Goal: Task Accomplishment & Management: Manage account settings

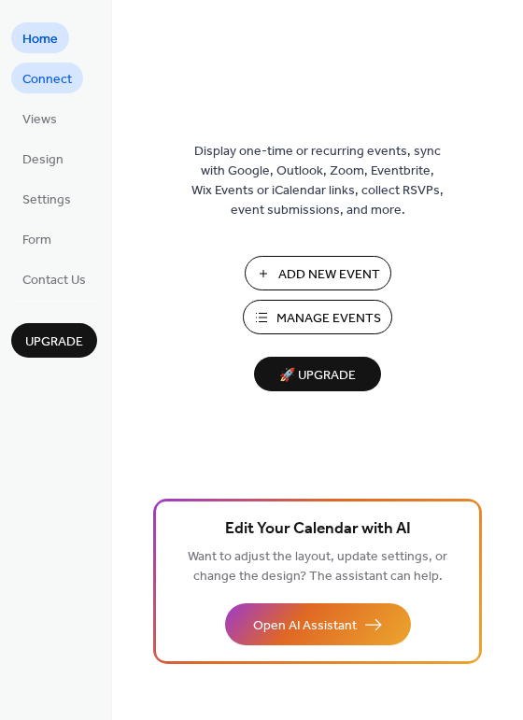
click at [49, 73] on span "Connect" at bounding box center [46, 80] width 49 height 20
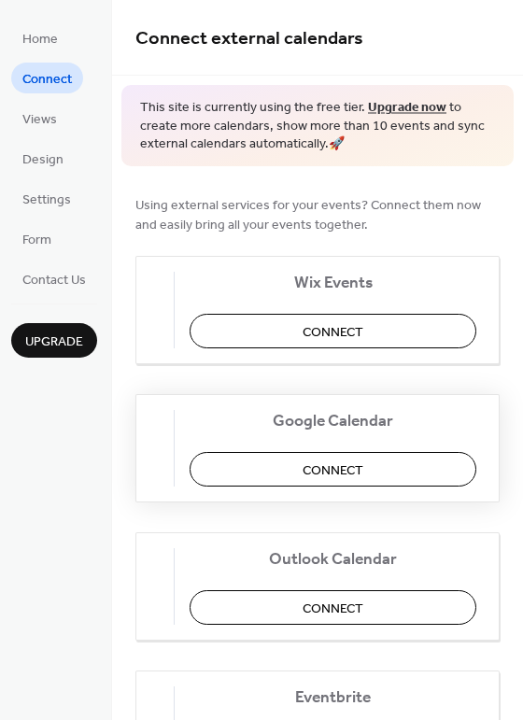
click at [316, 471] on span "Connect" at bounding box center [333, 470] width 61 height 20
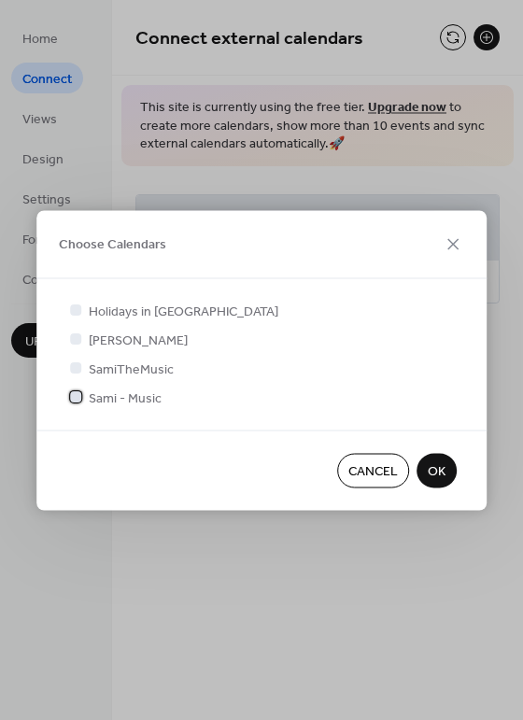
click at [73, 395] on div at bounding box center [75, 396] width 11 height 11
click at [433, 469] on span "OK" at bounding box center [437, 472] width 18 height 20
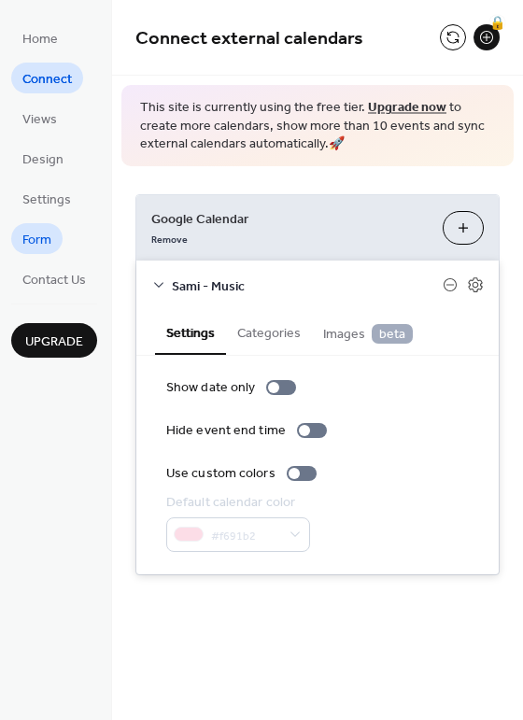
click at [57, 237] on link "Form" at bounding box center [36, 238] width 51 height 31
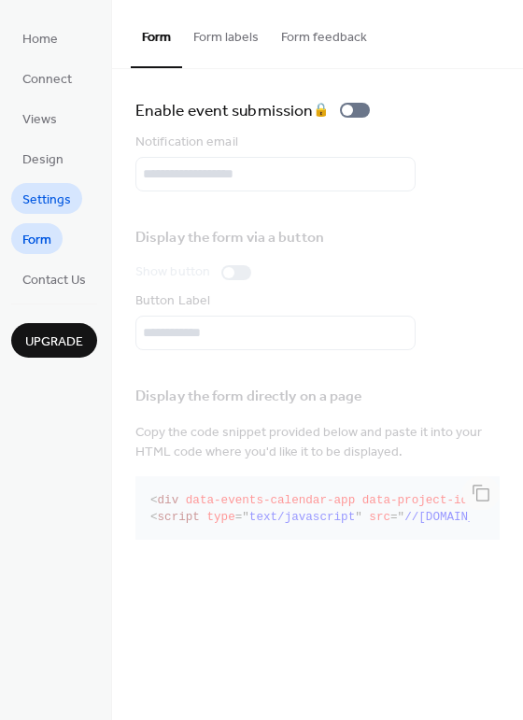
click at [53, 201] on span "Settings" at bounding box center [46, 200] width 49 height 20
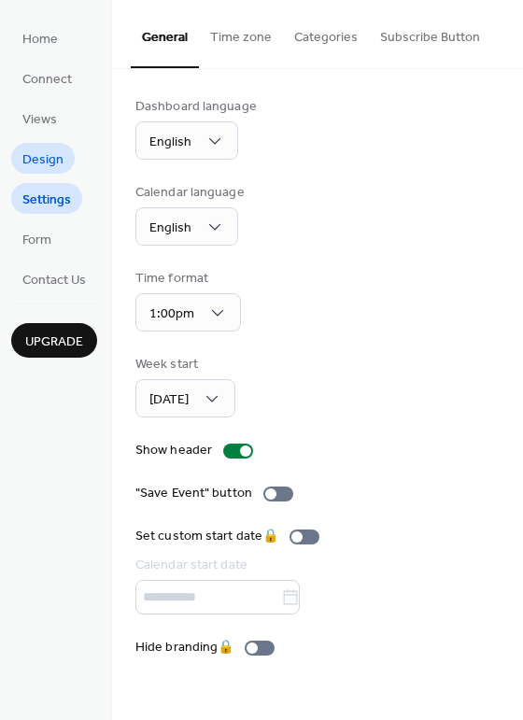
click at [46, 161] on span "Design" at bounding box center [42, 160] width 41 height 20
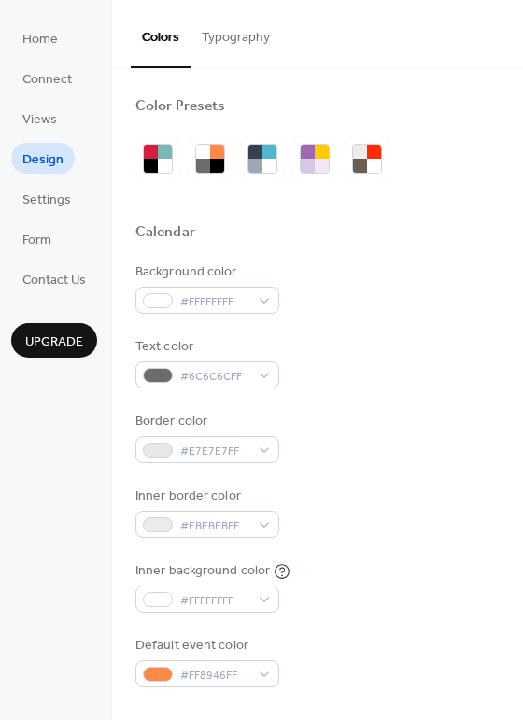
click at [219, 45] on button "Typography" at bounding box center [235, 33] width 91 height 66
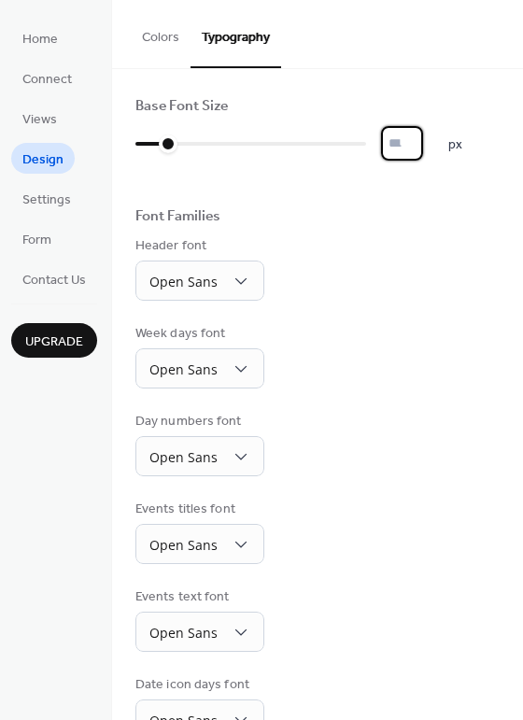
click at [418, 137] on input "*" at bounding box center [402, 143] width 42 height 35
type input "**"
click at [423, 137] on input "**" at bounding box center [402, 143] width 42 height 35
click at [51, 117] on span "Views" at bounding box center [39, 120] width 35 height 20
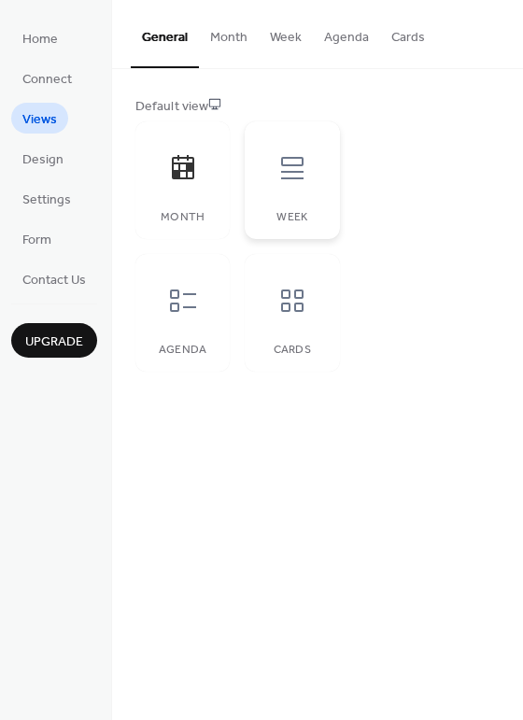
click at [289, 176] on icon at bounding box center [292, 168] width 30 height 30
click at [196, 304] on icon at bounding box center [183, 301] width 30 height 30
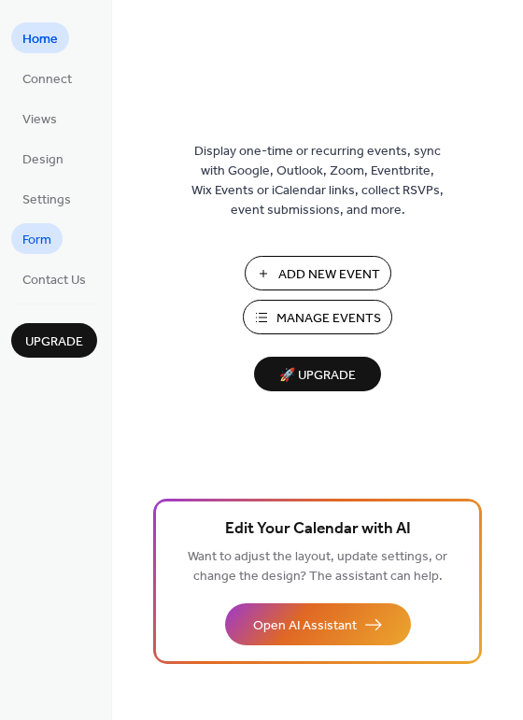
click at [42, 244] on span "Form" at bounding box center [36, 241] width 29 height 20
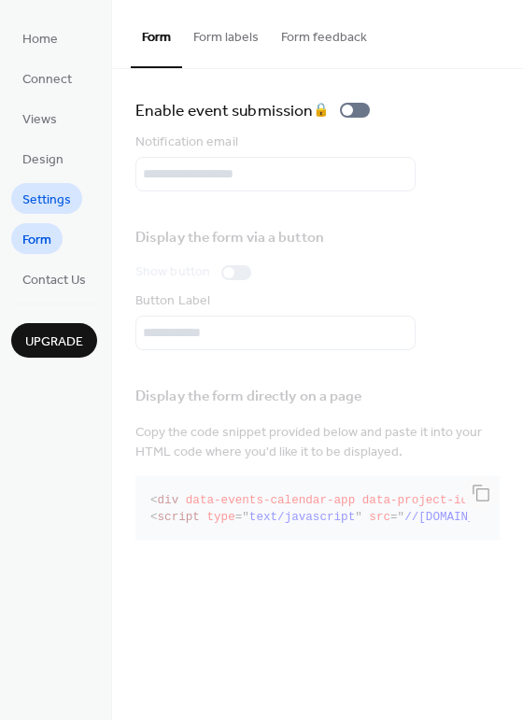
click at [39, 203] on span "Settings" at bounding box center [46, 200] width 49 height 20
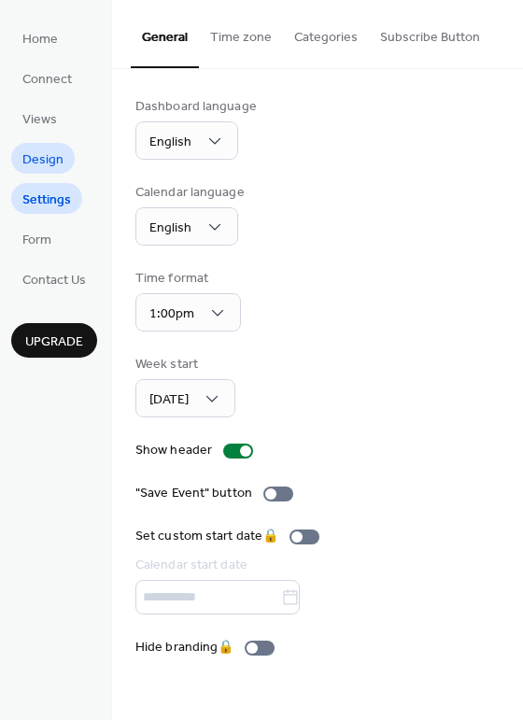
click at [45, 166] on span "Design" at bounding box center [42, 160] width 41 height 20
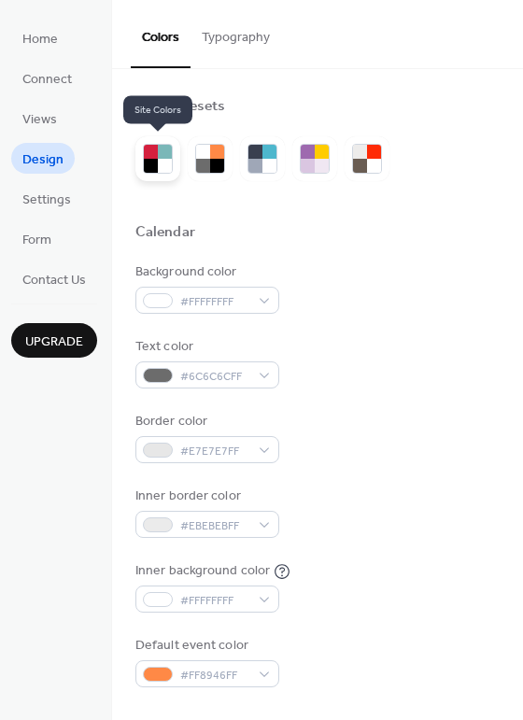
click at [156, 164] on div at bounding box center [151, 166] width 14 height 14
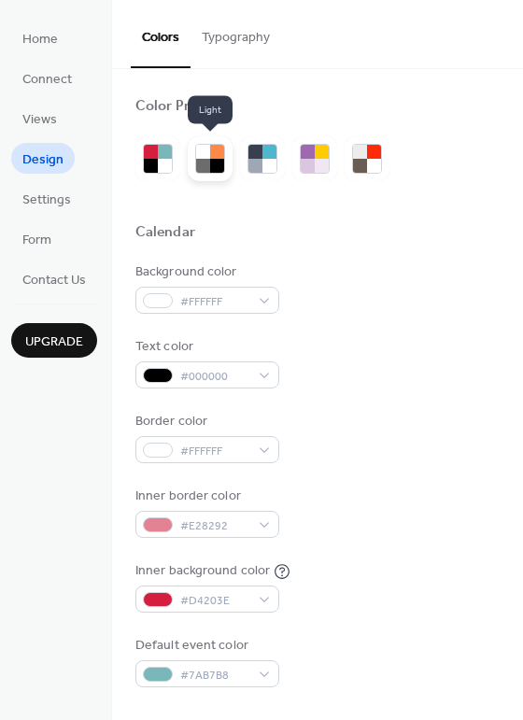
click at [213, 166] on div at bounding box center [217, 166] width 14 height 14
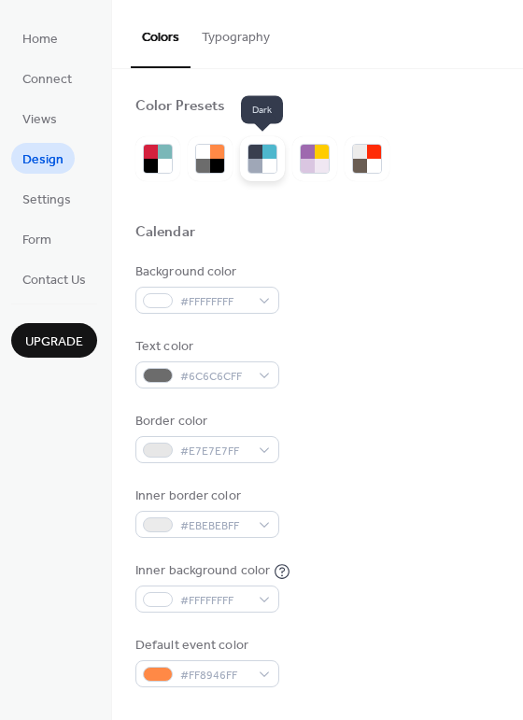
click at [256, 169] on div at bounding box center [255, 166] width 14 height 14
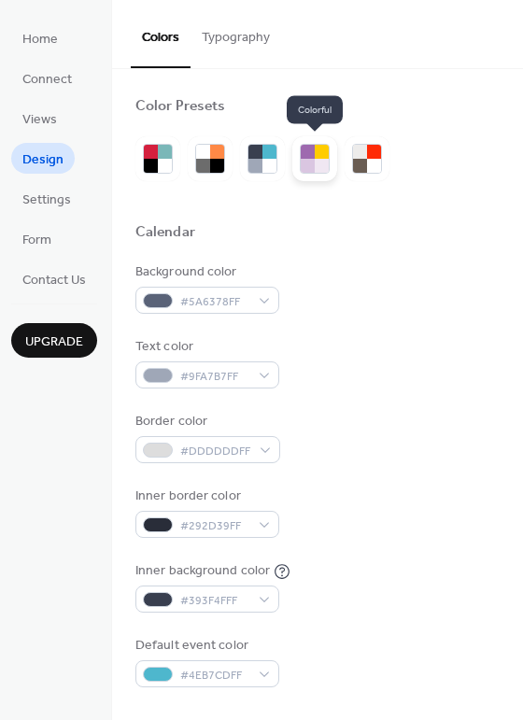
click at [317, 161] on div at bounding box center [322, 166] width 14 height 14
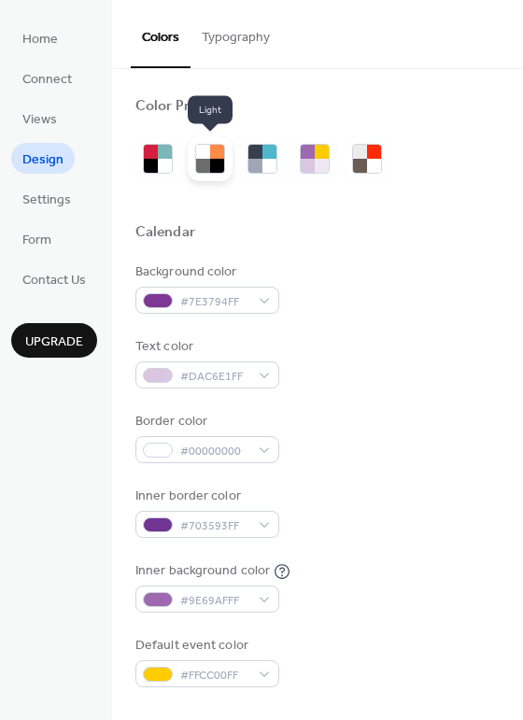
click at [201, 150] on div at bounding box center [203, 152] width 14 height 14
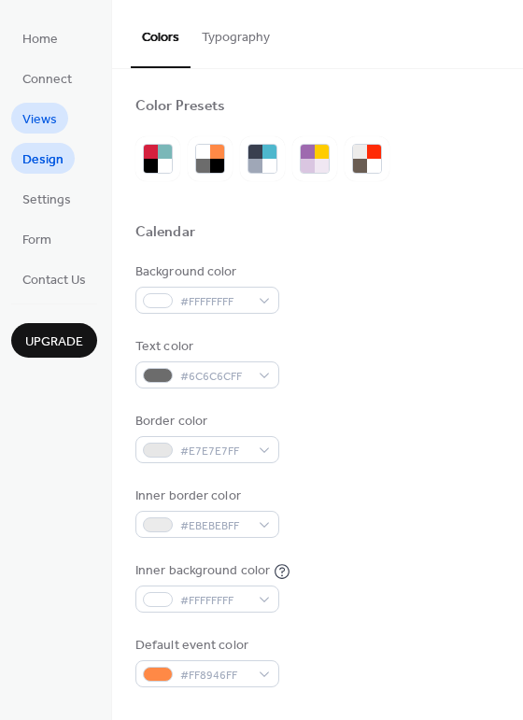
click at [48, 112] on span "Views" at bounding box center [39, 120] width 35 height 20
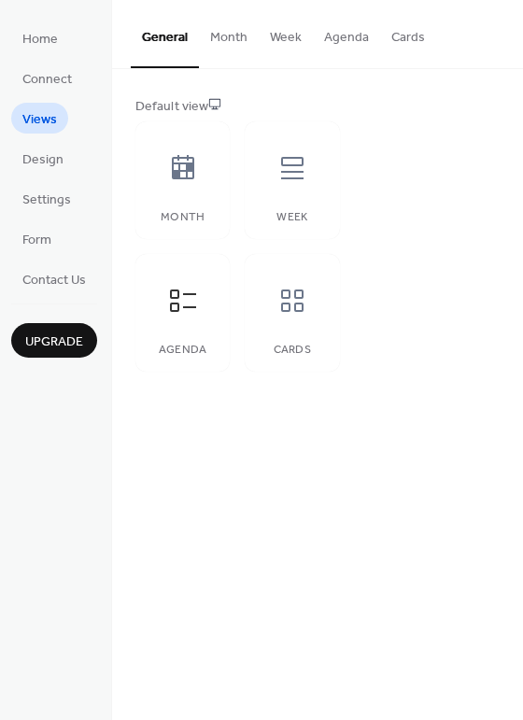
click at [345, 35] on button "Agenda" at bounding box center [346, 33] width 67 height 66
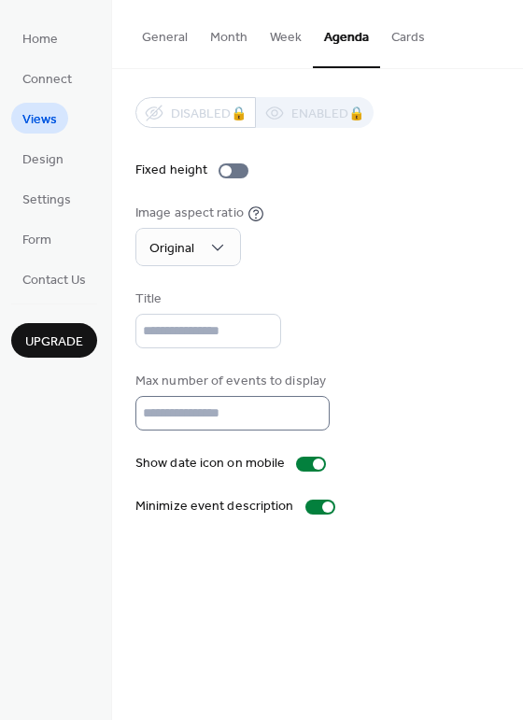
click at [62, 408] on div "Home Connect Views Design Settings Form Contact Us Upgrade" at bounding box center [56, 360] width 112 height 720
click at [180, 408] on input "**" at bounding box center [232, 413] width 194 height 35
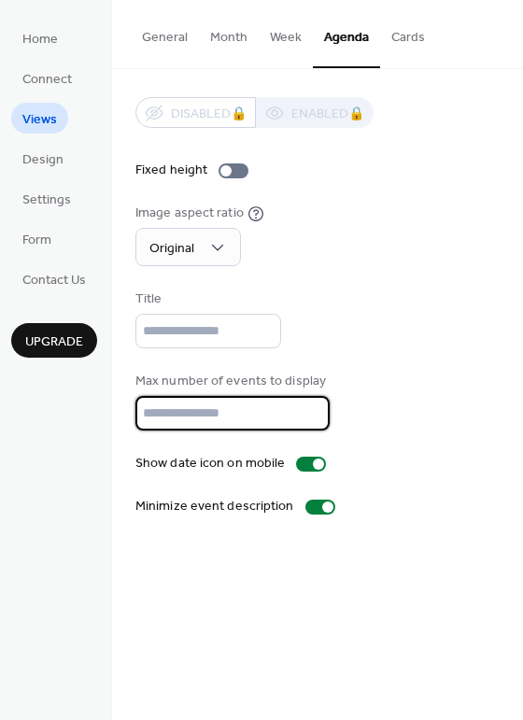
click at [179, 408] on input "**" at bounding box center [232, 413] width 194 height 35
type input "**"
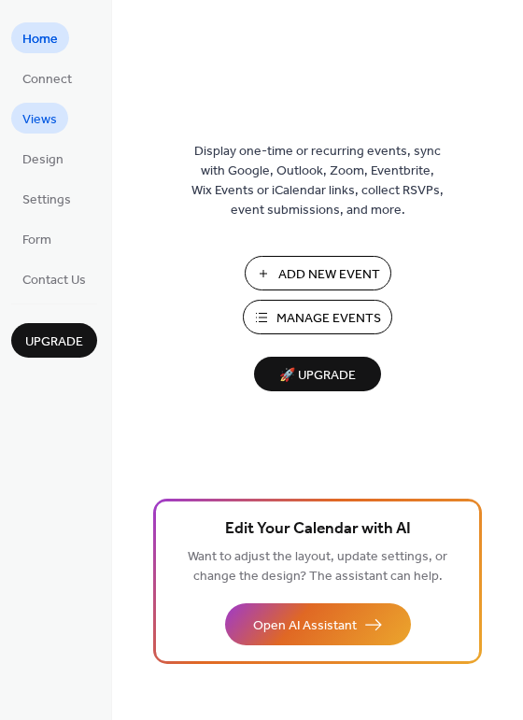
click at [53, 117] on span "Views" at bounding box center [39, 120] width 35 height 20
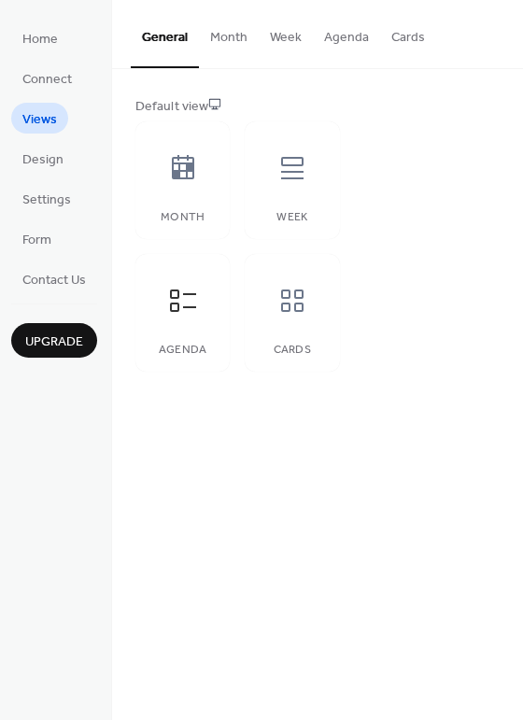
click at [334, 48] on button "Agenda" at bounding box center [346, 33] width 67 height 66
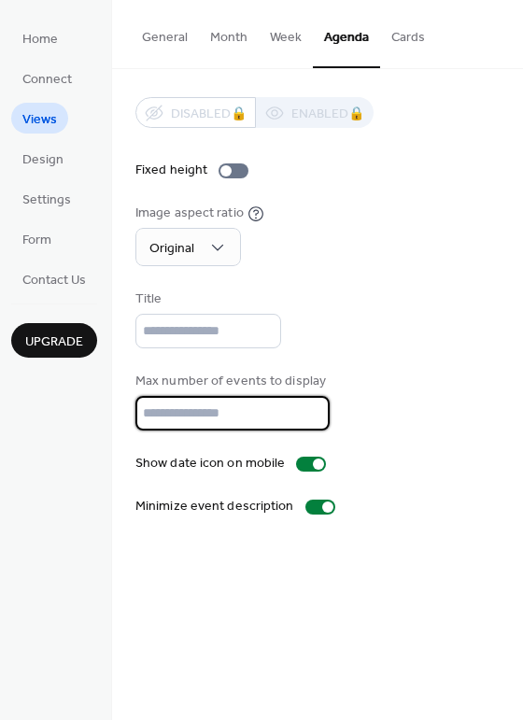
drag, startPoint x: 163, startPoint y: 413, endPoint x: 126, endPoint y: 412, distance: 37.4
click at [126, 412] on div "Disabled 🔒 Enabled 🔒 Fixed height Image aspect ratio Original Title Max number …" at bounding box center [317, 306] width 411 height 475
type input "**"
click at [238, 166] on div at bounding box center [234, 170] width 30 height 15
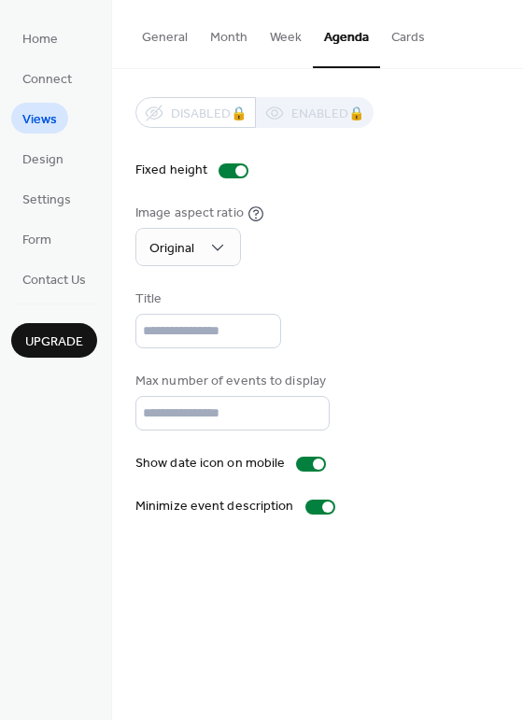
click at [416, 35] on button "Cards" at bounding box center [408, 33] width 56 height 66
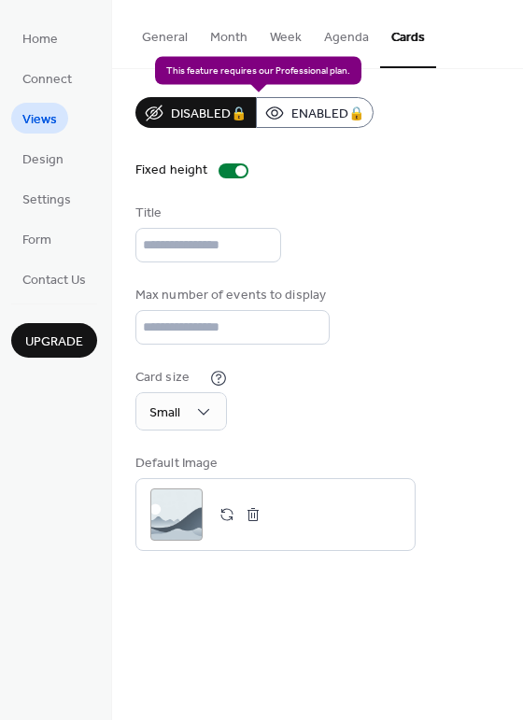
click at [212, 112] on div "Disabled 🔒 Enabled 🔒" at bounding box center [254, 112] width 238 height 31
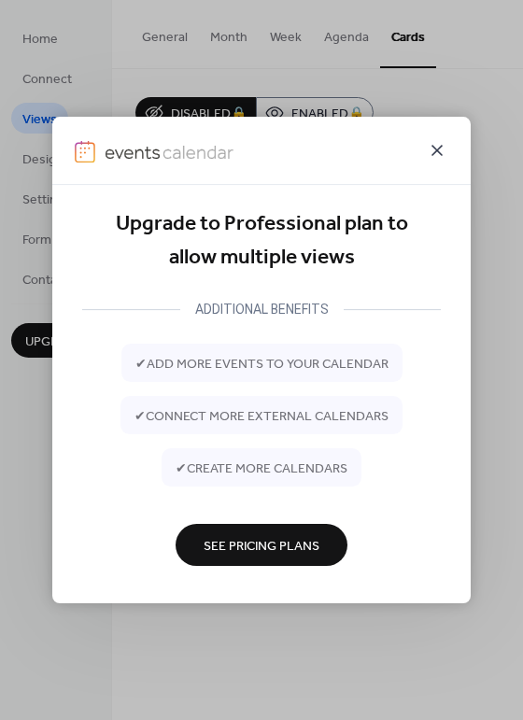
click at [437, 144] on icon at bounding box center [437, 150] width 22 height 22
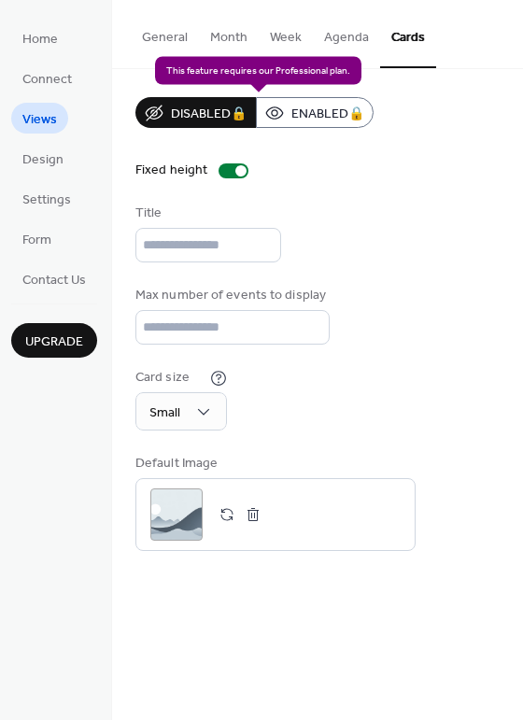
click at [301, 114] on div "Disabled 🔒 Enabled 🔒" at bounding box center [254, 112] width 238 height 31
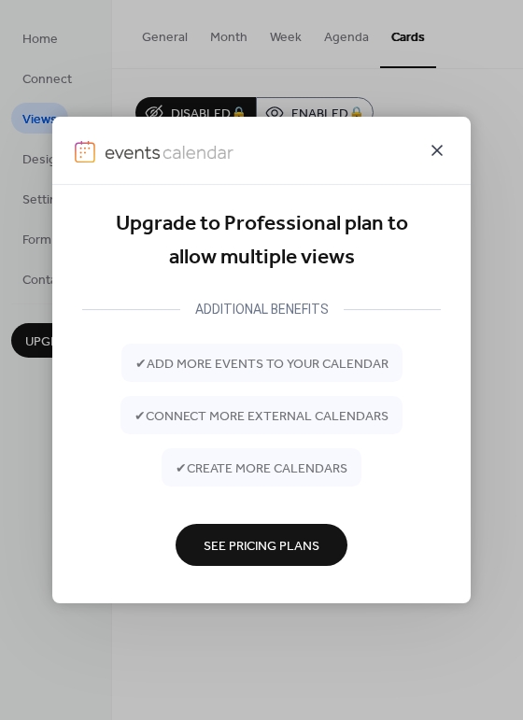
click at [436, 146] on icon at bounding box center [437, 150] width 22 height 22
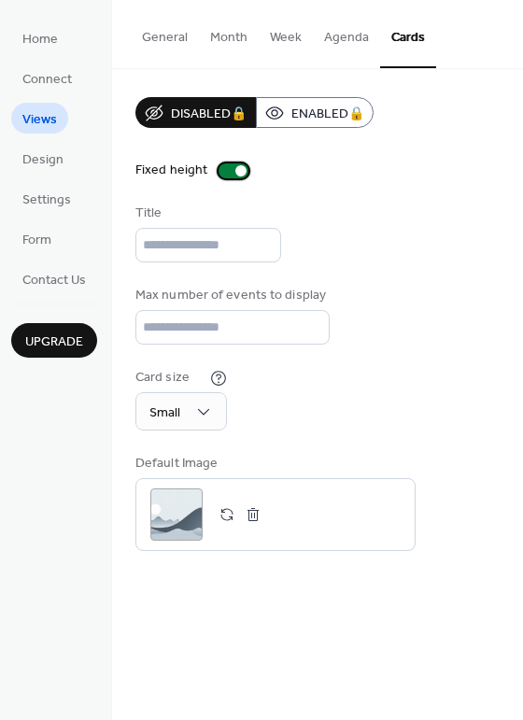
click at [221, 169] on div at bounding box center [234, 170] width 30 height 15
click at [221, 168] on div at bounding box center [225, 170] width 11 height 11
click at [221, 168] on div at bounding box center [234, 170] width 30 height 15
click at [327, 31] on button "Agenda" at bounding box center [346, 33] width 67 height 66
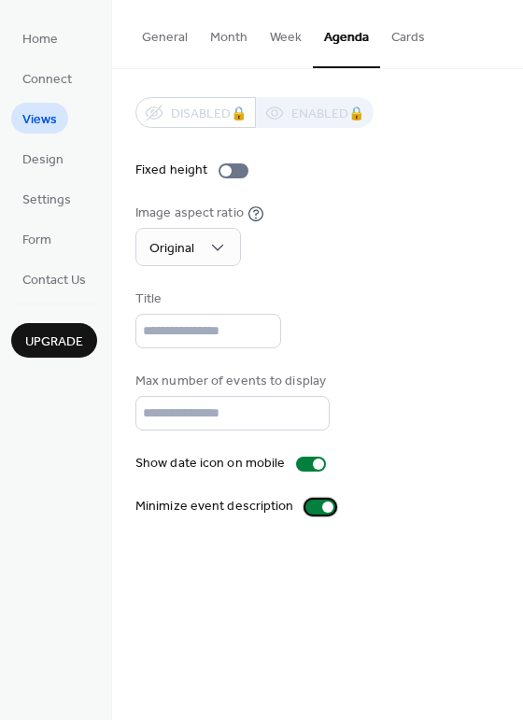
click at [315, 509] on div at bounding box center [320, 507] width 30 height 15
click at [314, 509] on div at bounding box center [320, 507] width 30 height 15
click at [233, 236] on div "Original" at bounding box center [188, 247] width 106 height 38
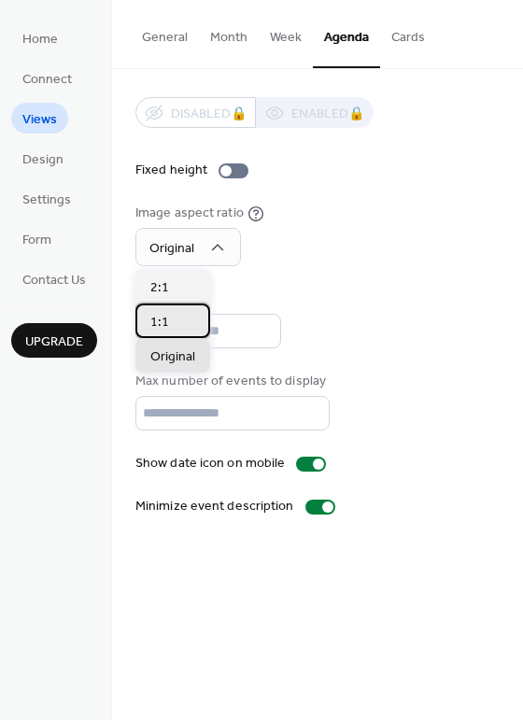
click at [176, 317] on div "1:1" at bounding box center [172, 320] width 75 height 35
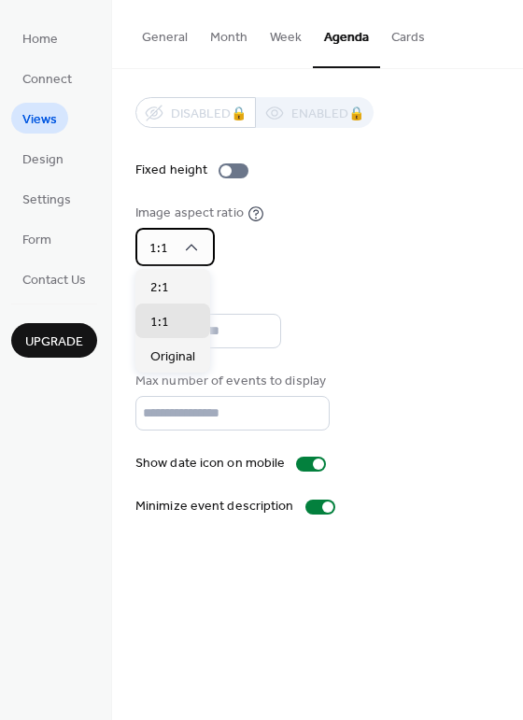
click at [171, 252] on div "1:1" at bounding box center [174, 247] width 79 height 38
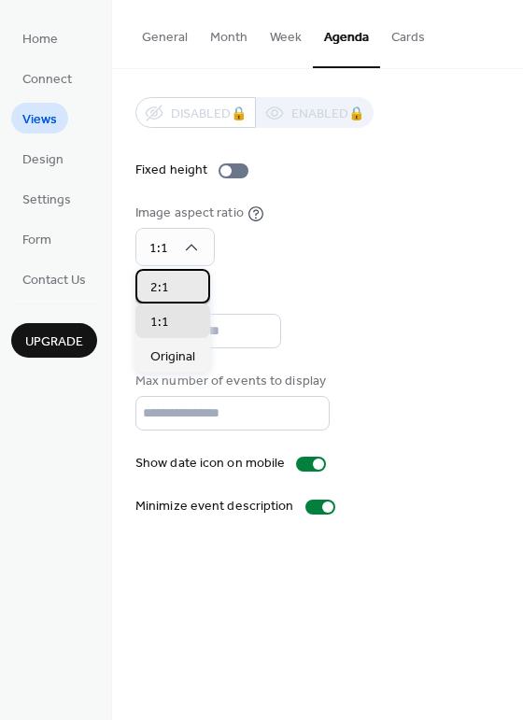
click at [174, 289] on div "2:1" at bounding box center [172, 286] width 75 height 35
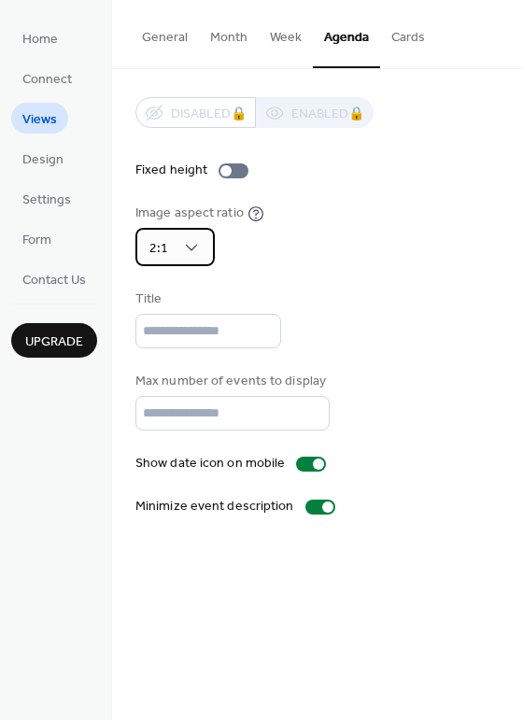
click at [176, 247] on div "2:1" at bounding box center [174, 247] width 79 height 38
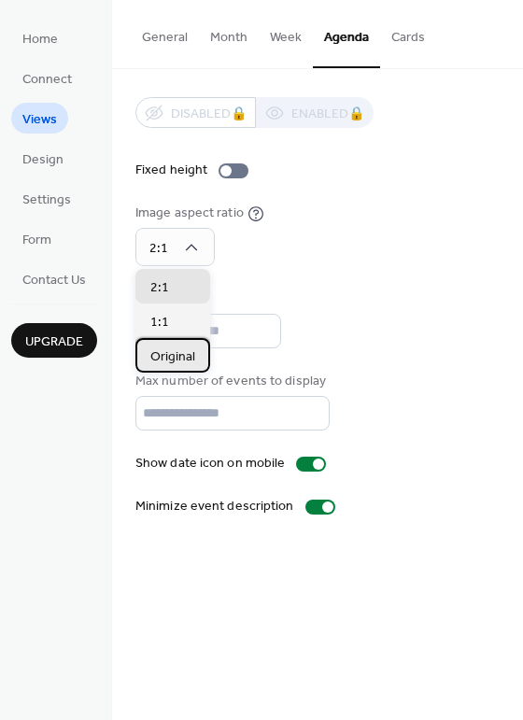
click at [171, 357] on span "Original" at bounding box center [172, 357] width 45 height 20
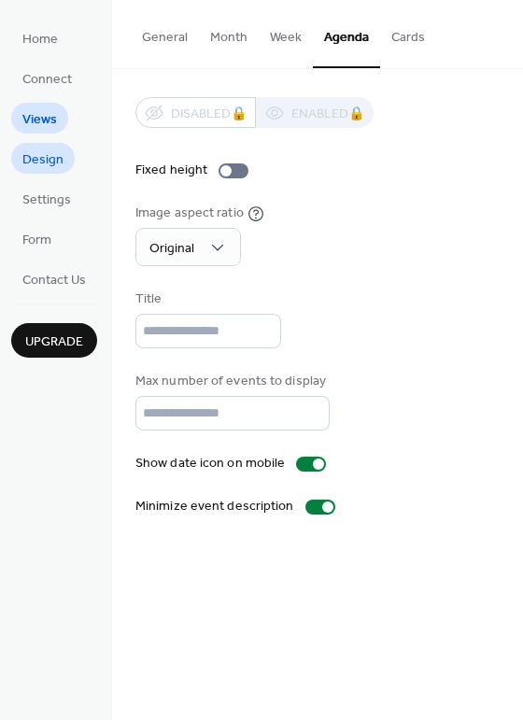
click at [35, 163] on span "Design" at bounding box center [42, 160] width 41 height 20
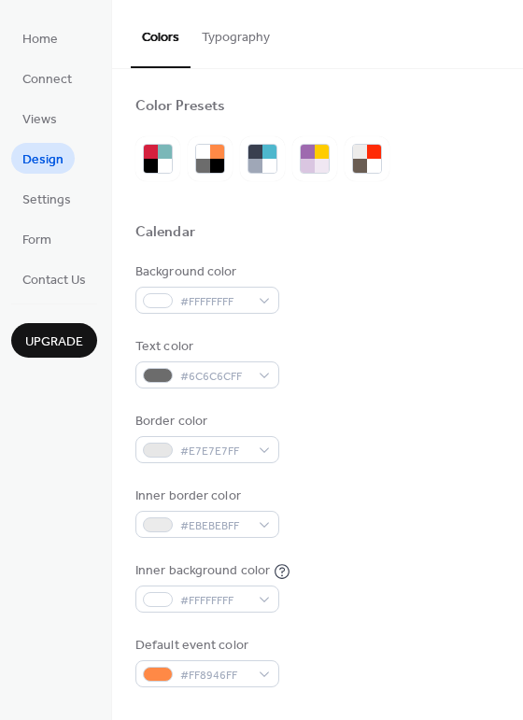
click at [255, 47] on button "Typography" at bounding box center [235, 33] width 91 height 66
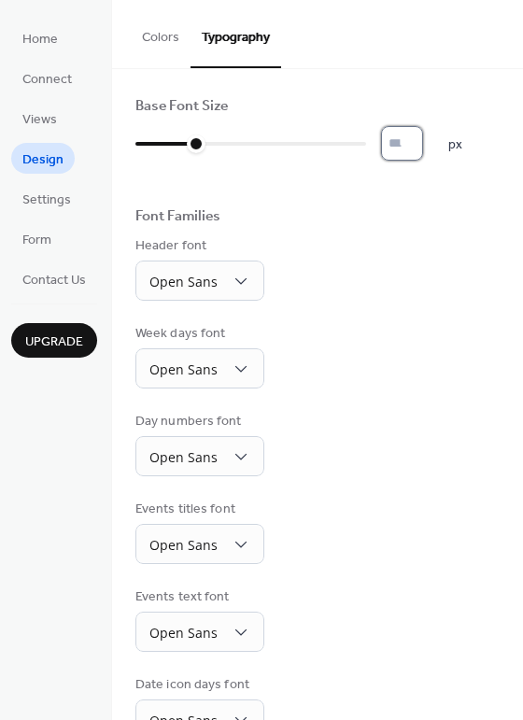
click at [407, 148] on input "**" at bounding box center [402, 143] width 42 height 35
click at [423, 136] on input "**" at bounding box center [402, 143] width 42 height 35
type input "**"
click at [422, 148] on input "**" at bounding box center [402, 143] width 42 height 35
click at [36, 128] on span "Views" at bounding box center [39, 120] width 35 height 20
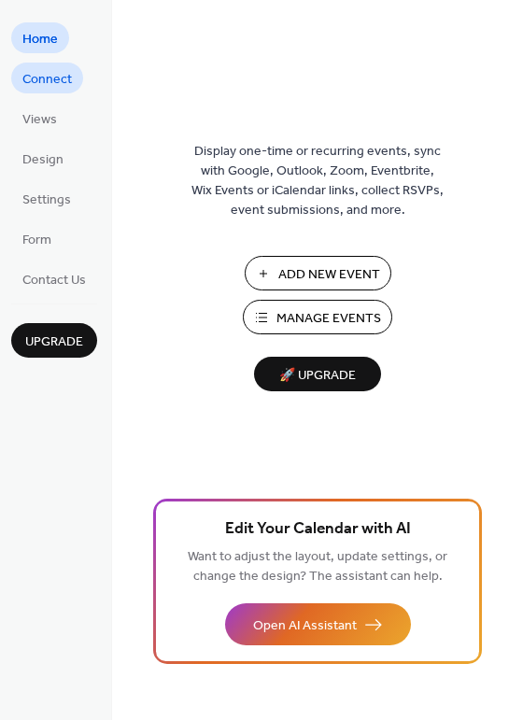
click at [46, 78] on span "Connect" at bounding box center [46, 80] width 49 height 20
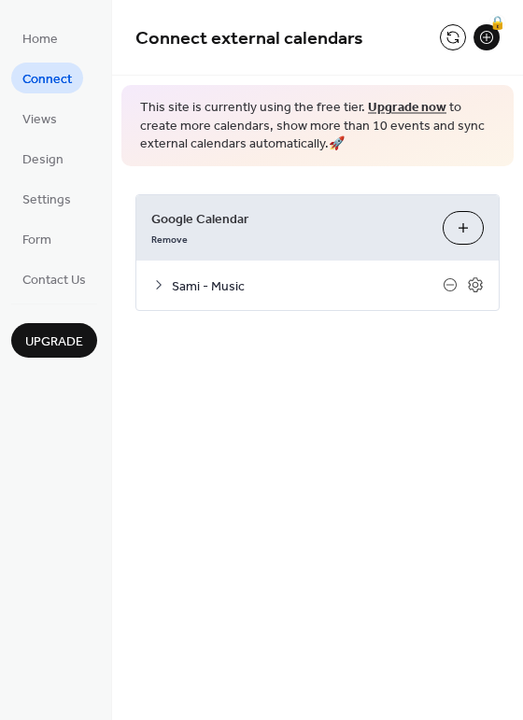
click at [50, 346] on span "Upgrade" at bounding box center [54, 342] width 58 height 20
click at [71, 342] on span "Upgrade" at bounding box center [54, 342] width 58 height 20
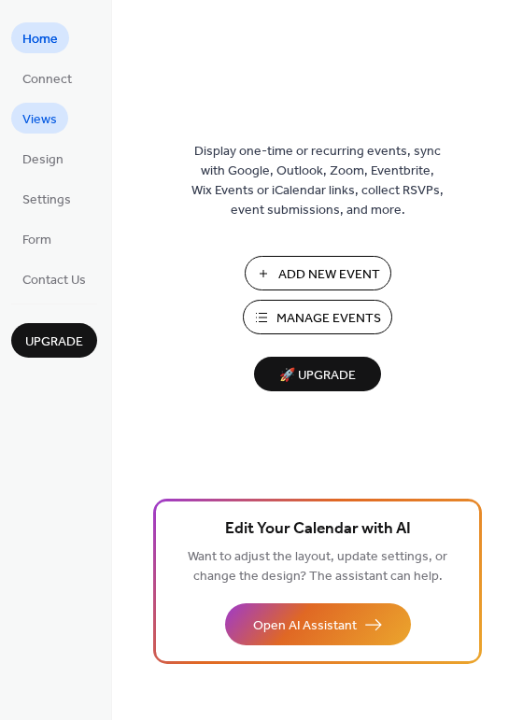
click at [43, 114] on span "Views" at bounding box center [39, 120] width 35 height 20
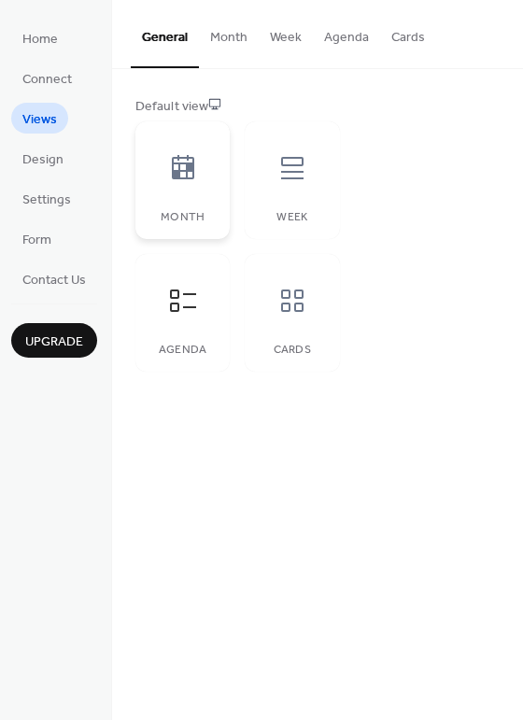
click at [185, 183] on div at bounding box center [183, 168] width 56 height 56
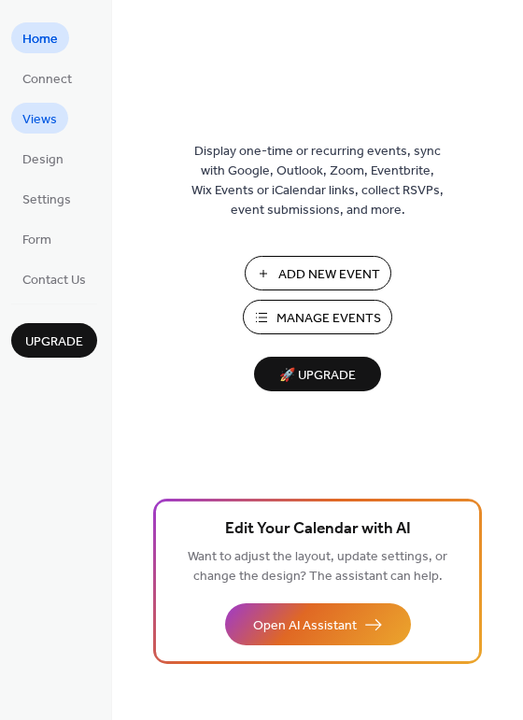
click at [49, 119] on span "Views" at bounding box center [39, 120] width 35 height 20
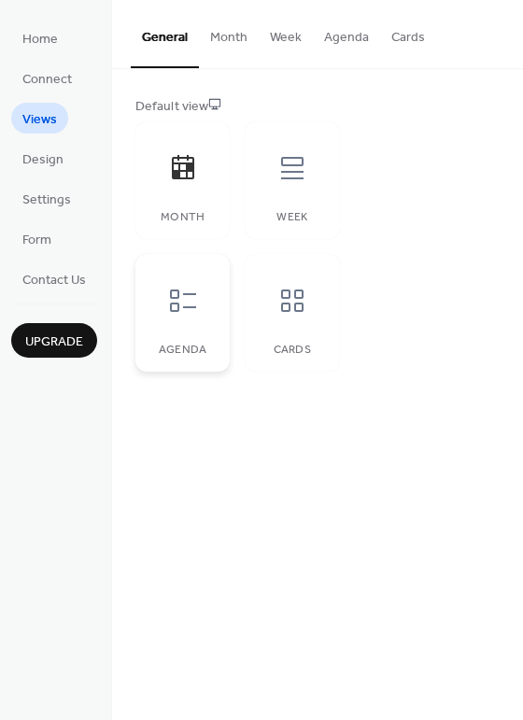
click at [189, 308] on icon at bounding box center [183, 301] width 30 height 30
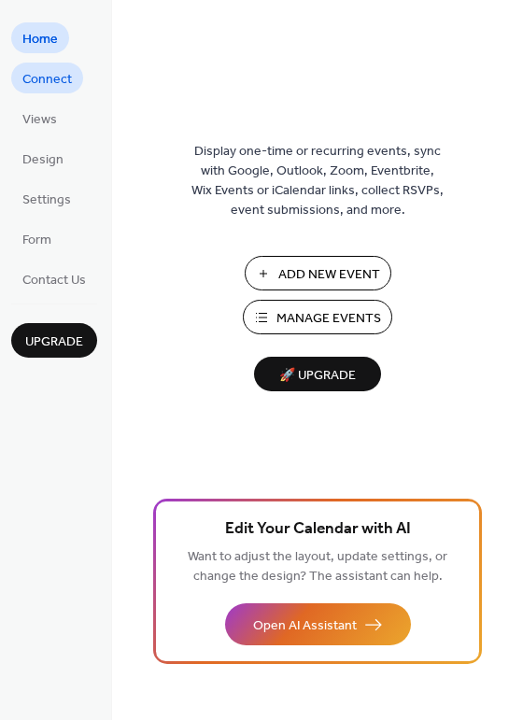
click at [36, 86] on span "Connect" at bounding box center [46, 80] width 49 height 20
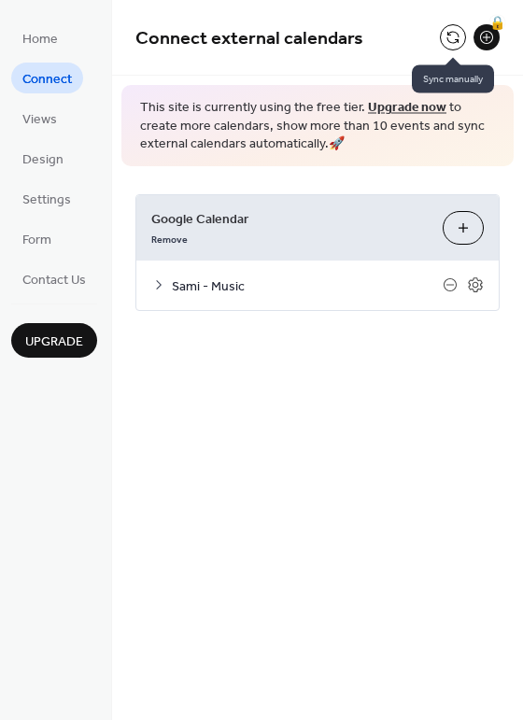
click at [450, 41] on button at bounding box center [453, 37] width 26 height 26
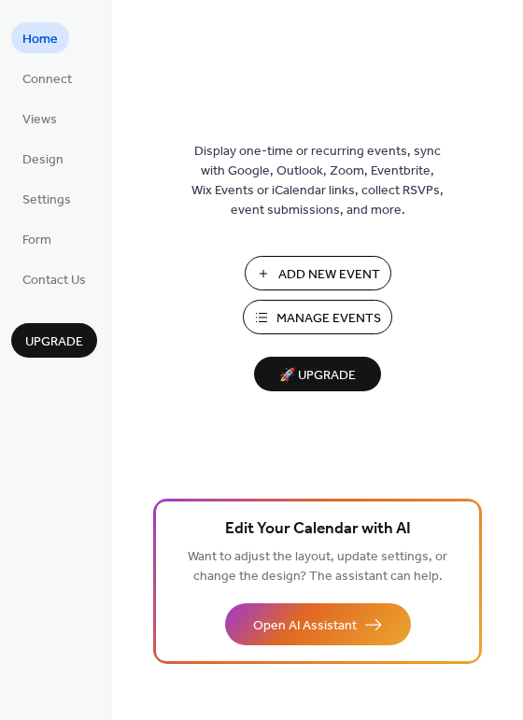
click at [311, 372] on span "🚀 Upgrade" at bounding box center [317, 375] width 105 height 25
